Goal: Navigation & Orientation: Understand site structure

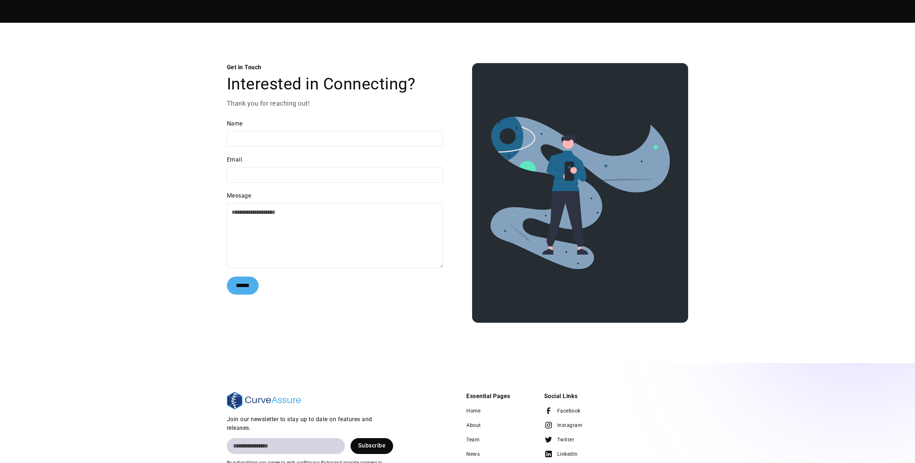
scroll to position [1318, 0]
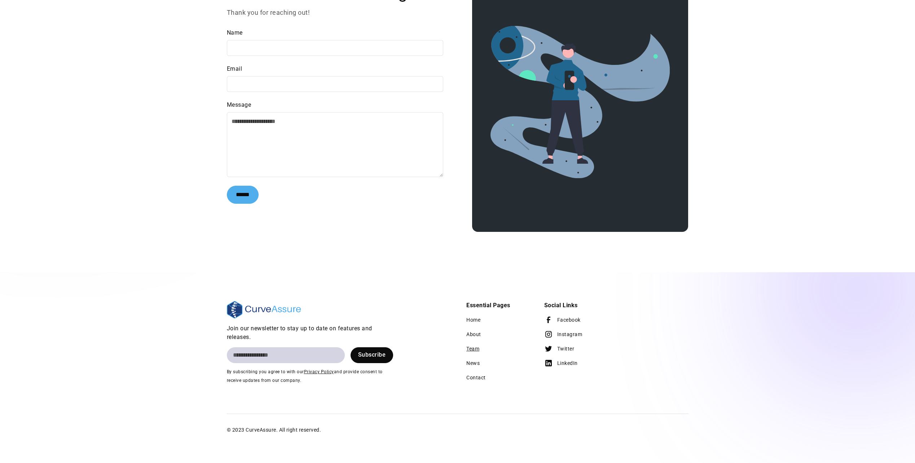
click at [473, 349] on link "Team" at bounding box center [472, 348] width 13 height 14
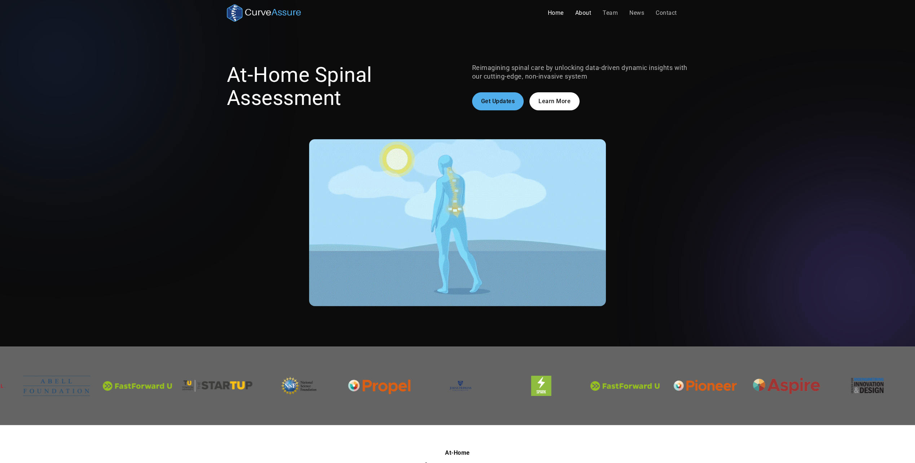
click at [582, 13] on link "About" at bounding box center [583, 13] width 28 height 14
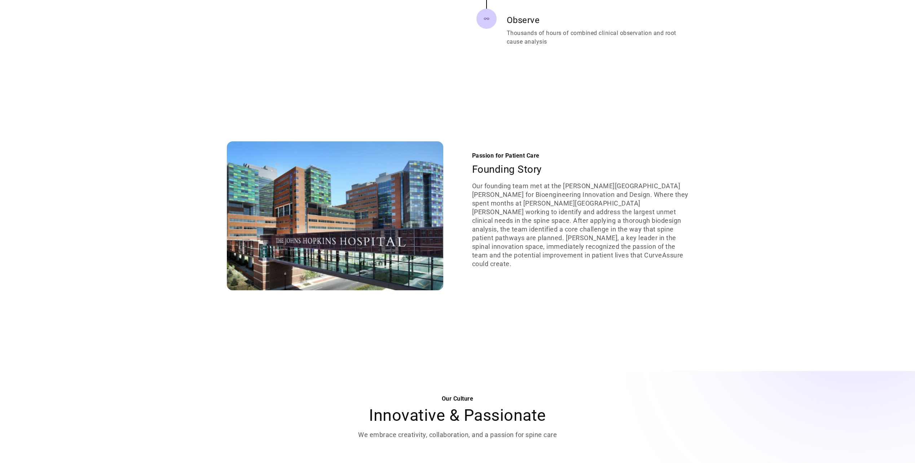
scroll to position [613, 0]
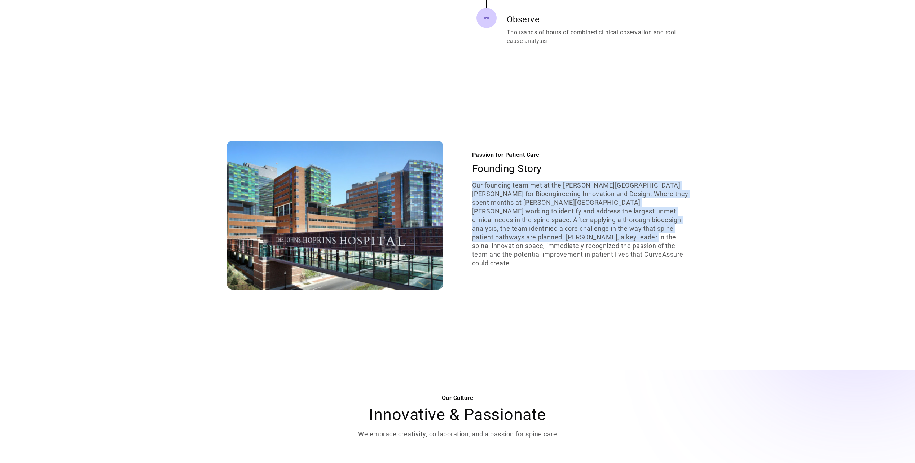
drag, startPoint x: 531, startPoint y: 184, endPoint x: 603, endPoint y: 246, distance: 94.3
click at [603, 246] on div "Passion for Patient Care Founding Story Our founding team met at the Johns Hopk…" at bounding box center [580, 215] width 216 height 128
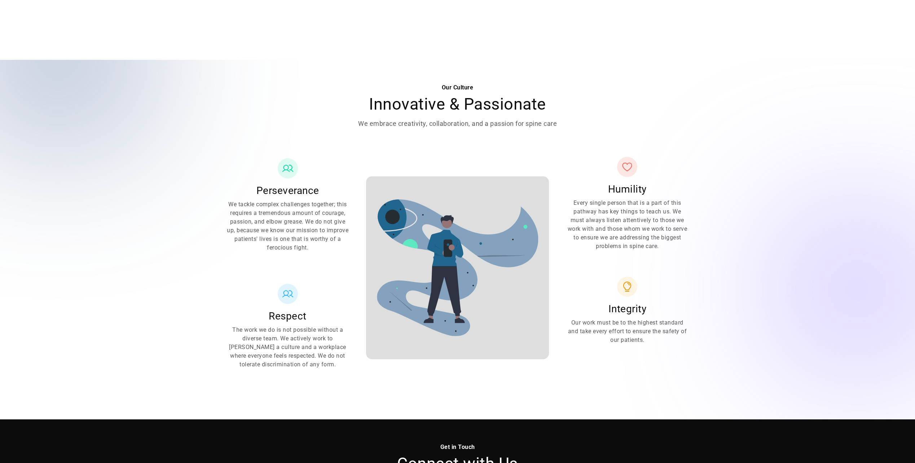
scroll to position [1010, 0]
